Goal: Task Accomplishment & Management: Use online tool/utility

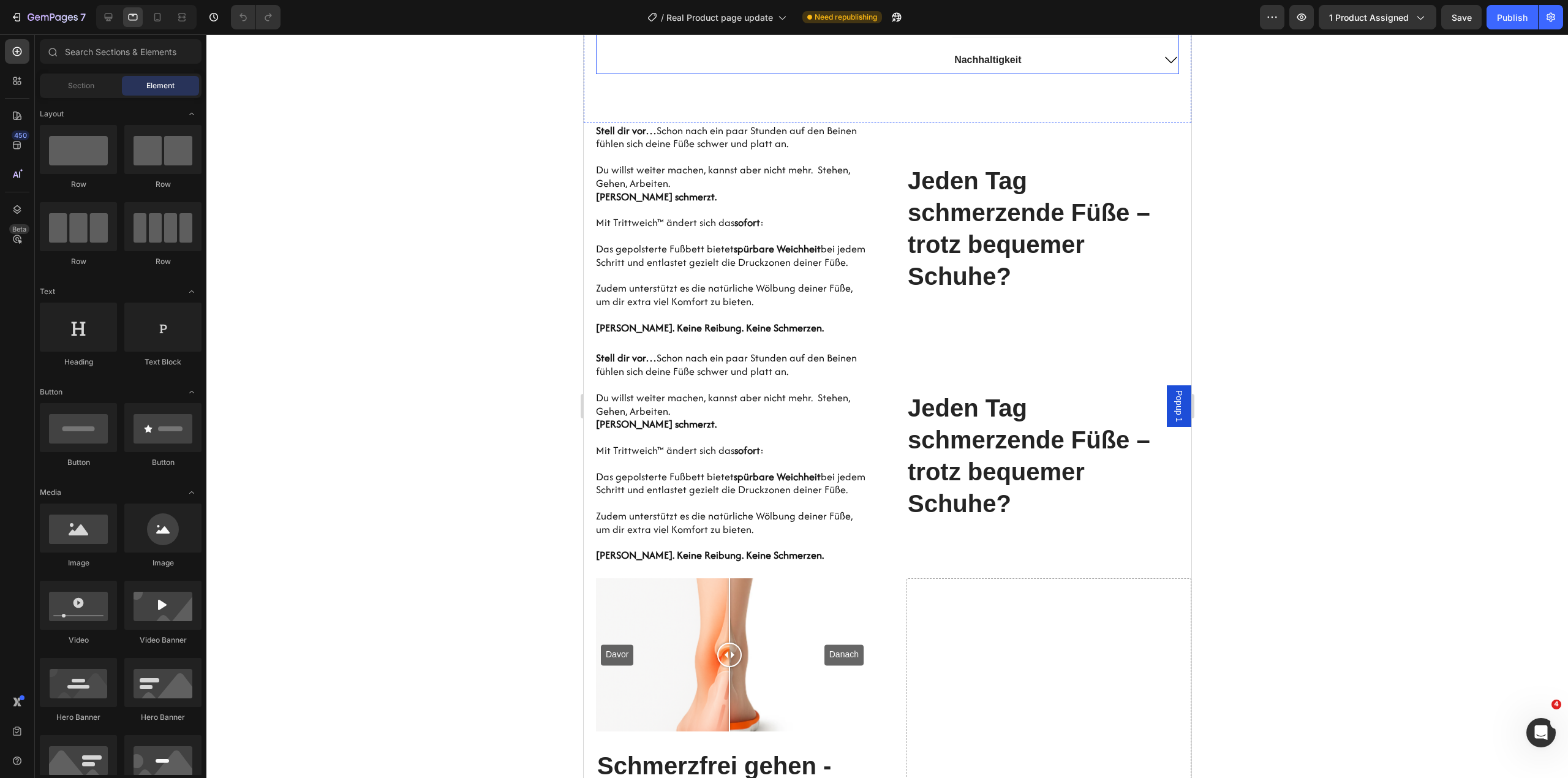
scroll to position [980, 0]
click at [61, 13] on icon "button" at bounding box center [52, 18] width 50 height 10
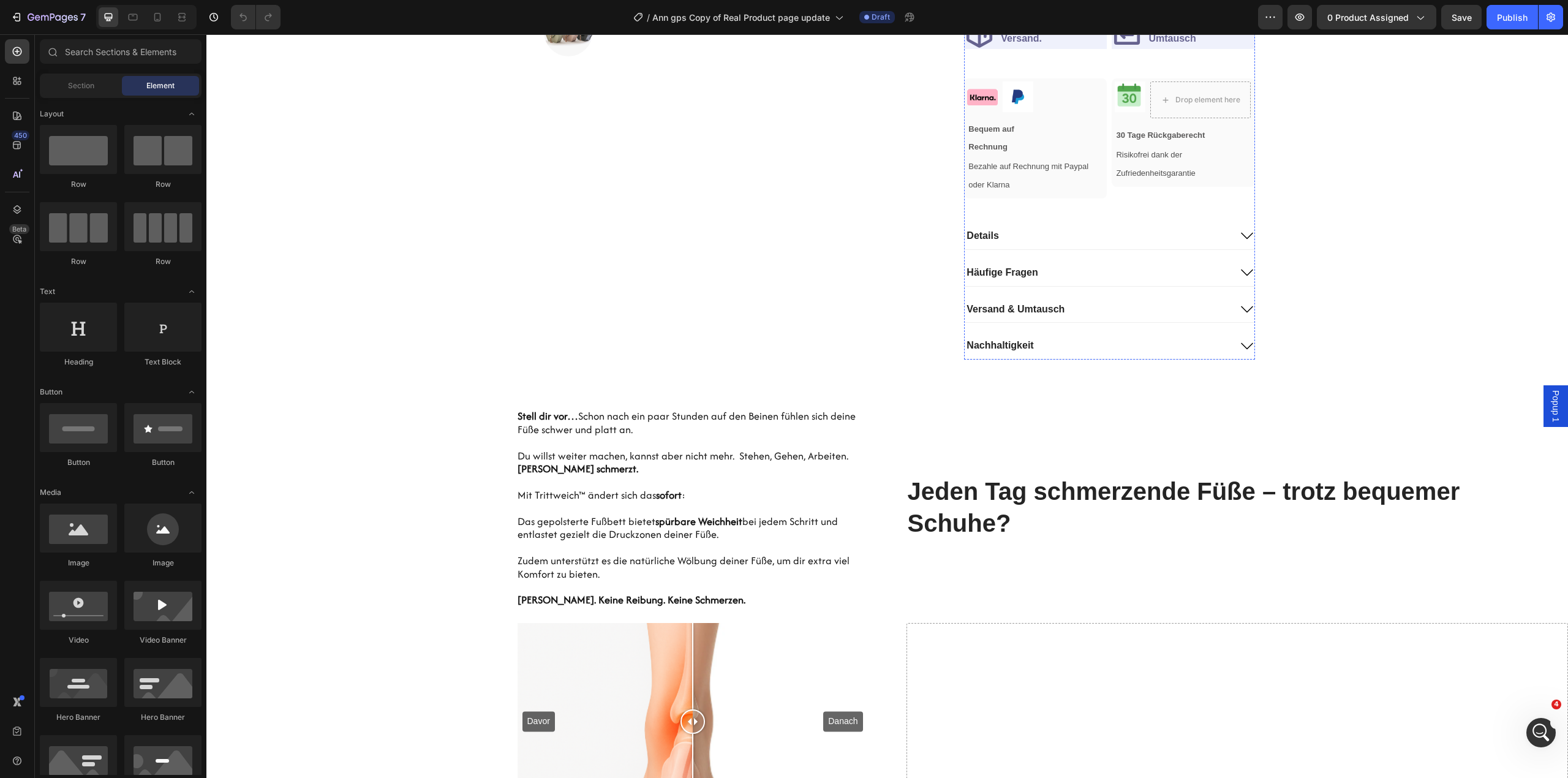
scroll to position [817, 0]
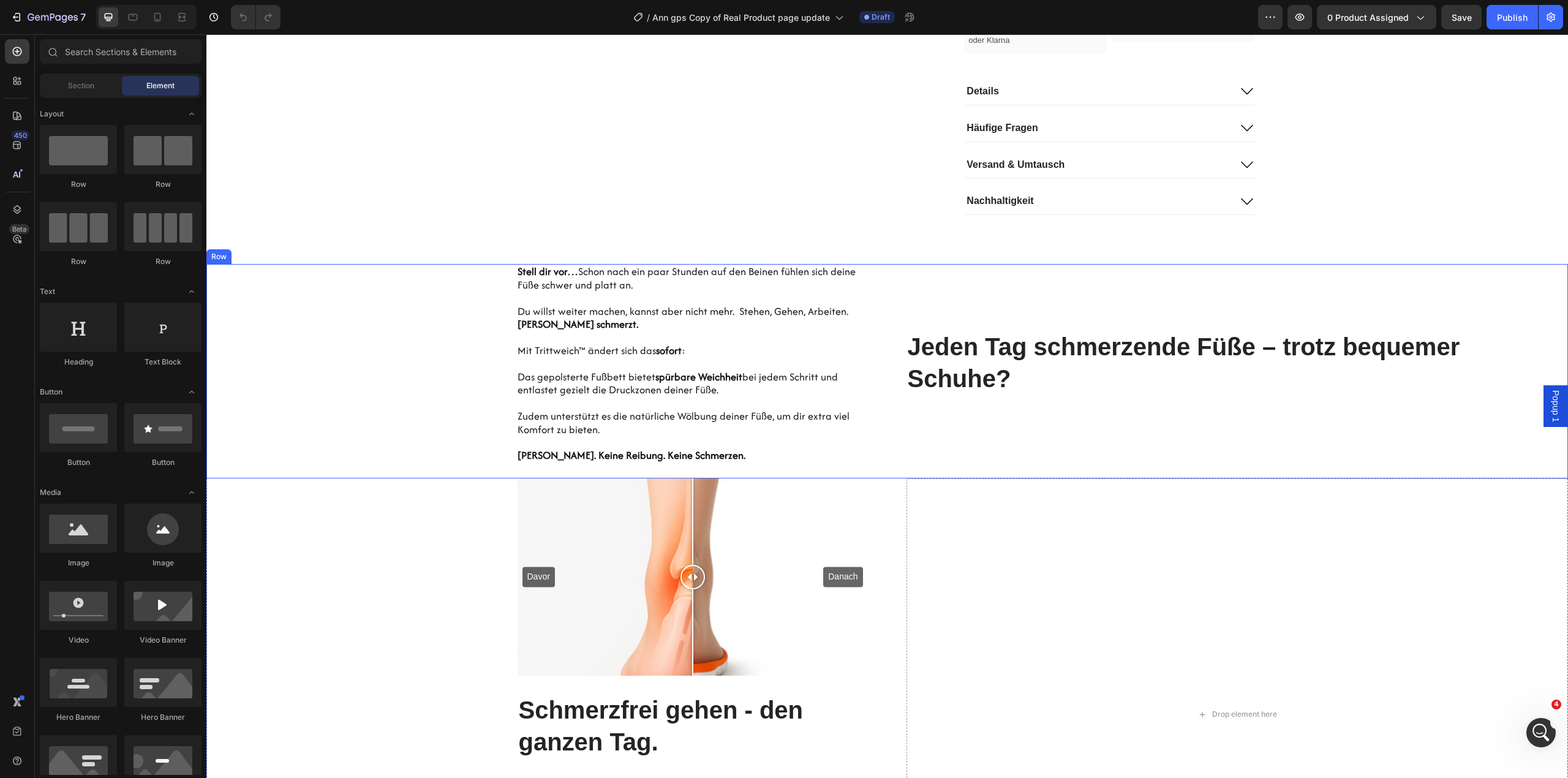
click at [1092, 300] on div "Jeden Tag schmerzende Füße – trotz bequemer Schuhe? Heading" at bounding box center [1237, 371] width 662 height 214
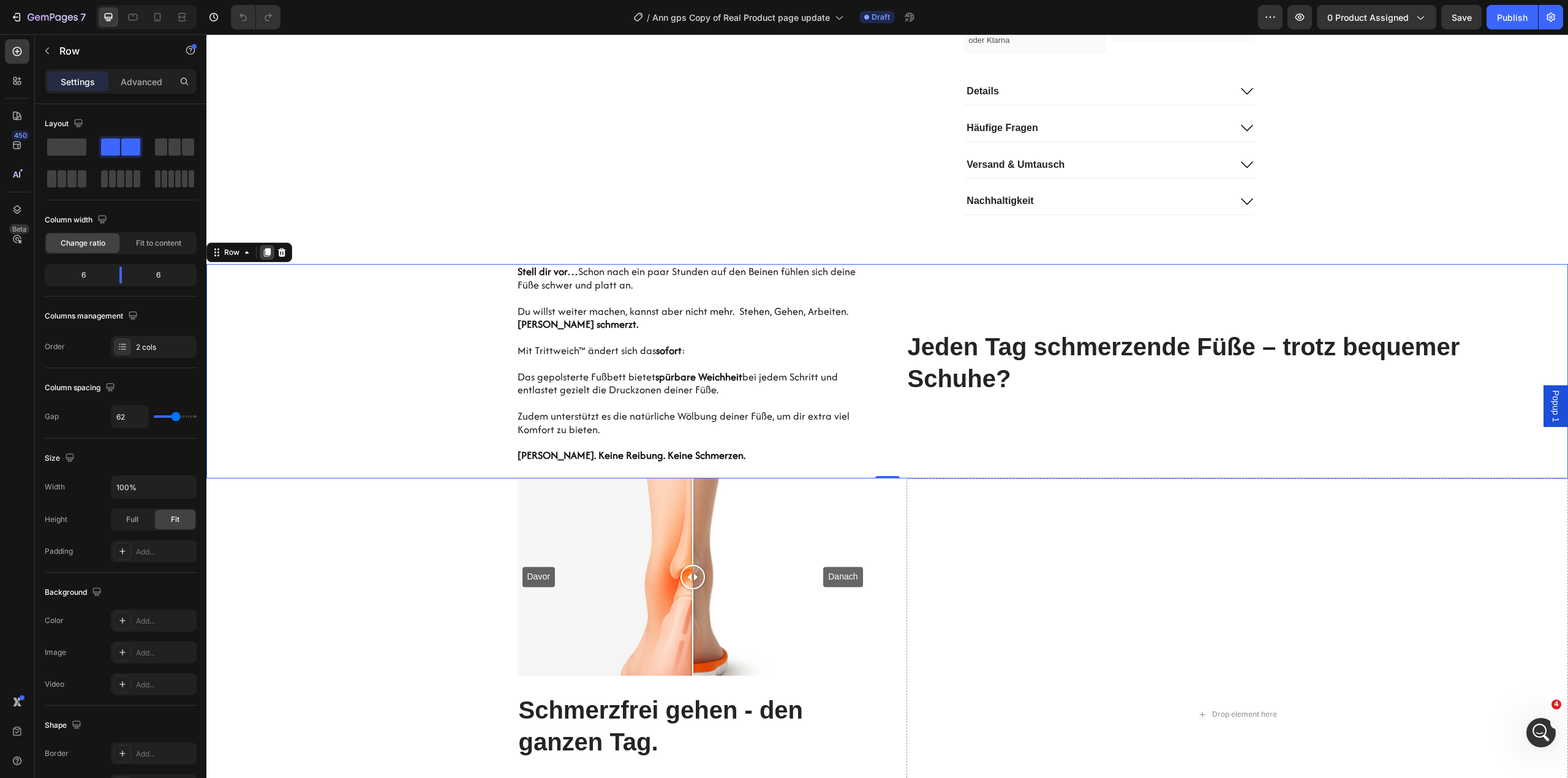
click at [266, 252] on icon at bounding box center [267, 252] width 6 height 9
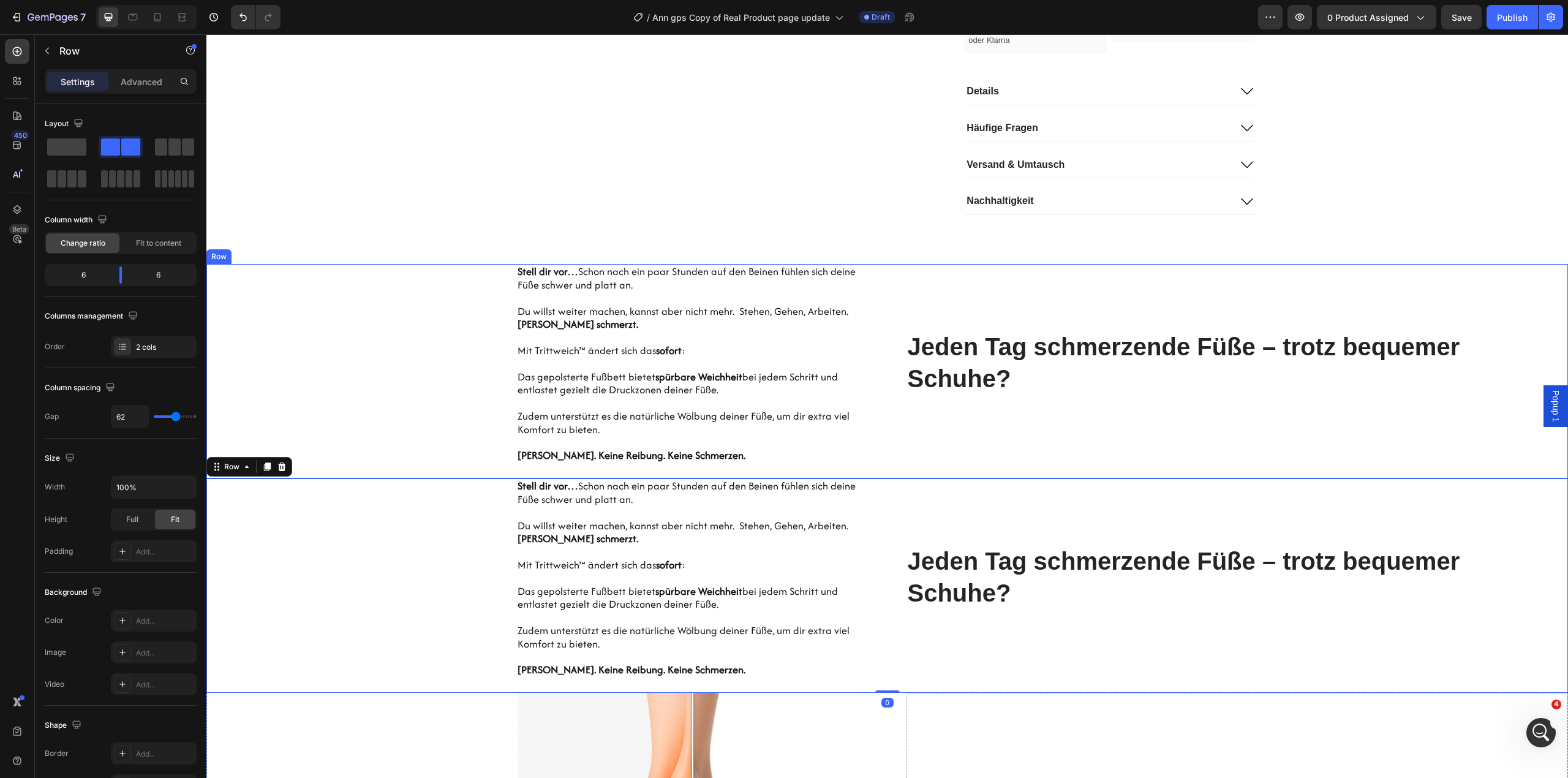
click at [491, 339] on div "Hero Banner Stell dir vor… Schon nach ein paar Stunden auf den Beinen fühlen si…" at bounding box center [537, 371] width 662 height 214
click at [32, 18] on icon "button" at bounding box center [52, 18] width 50 height 10
